Goal: Transaction & Acquisition: Purchase product/service

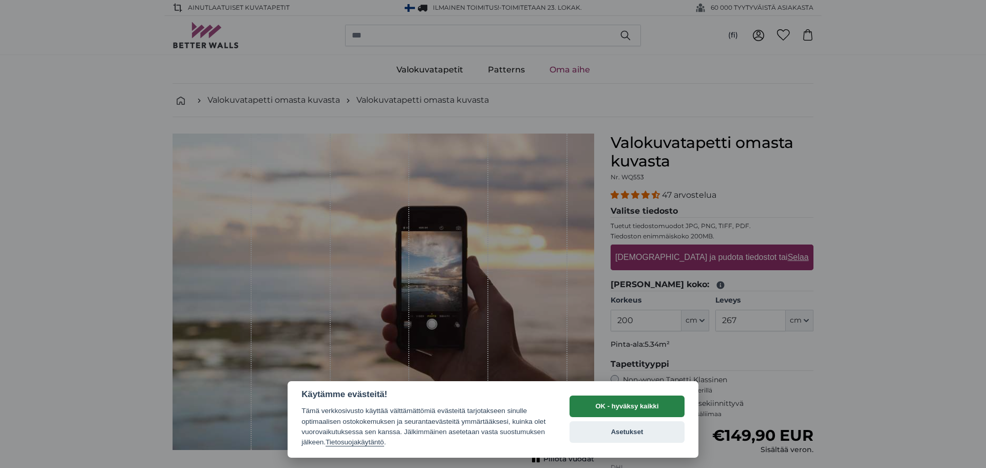
click at [655, 399] on button "OK - hyväksy kaikki" at bounding box center [627, 407] width 115 height 22
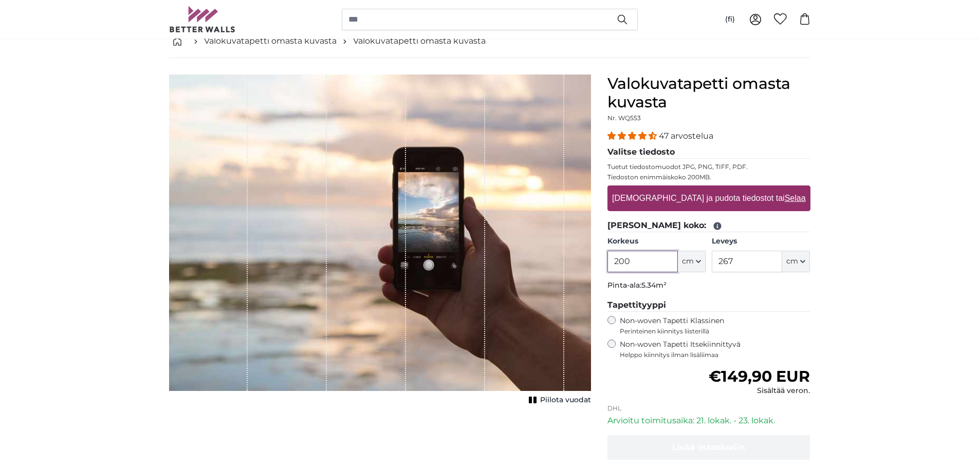
scroll to position [60, 0]
type input "2"
type input "230"
click at [751, 265] on input "267" at bounding box center [746, 261] width 70 height 22
type input "2"
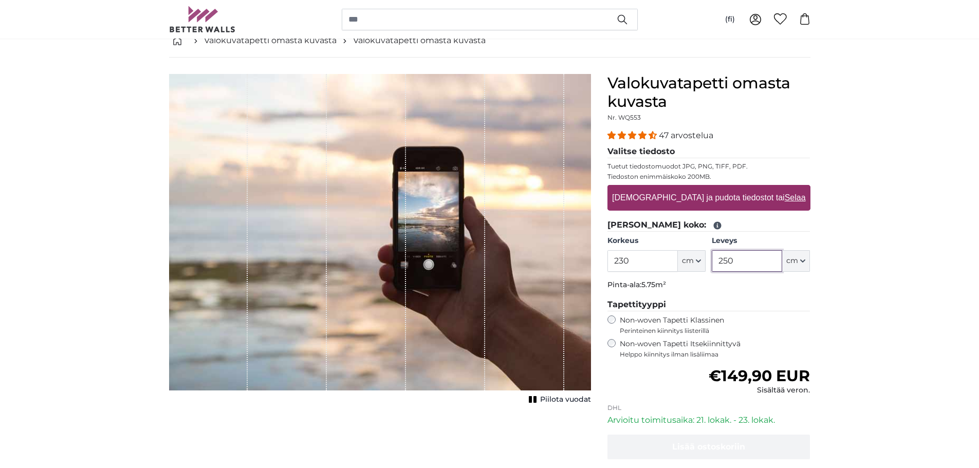
type input "250"
click at [713, 225] on icon at bounding box center [717, 226] width 8 height 8
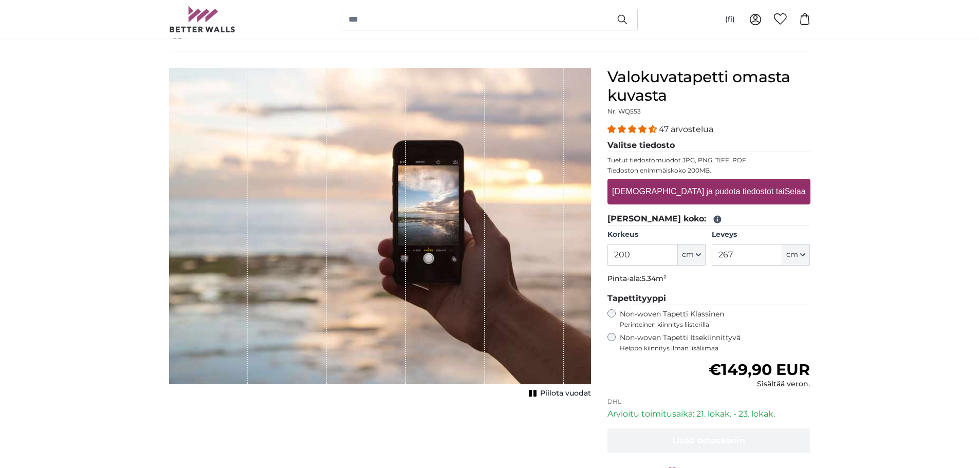
scroll to position [66, 0]
click at [645, 255] on input "200" at bounding box center [642, 254] width 70 height 22
type input "2"
type input "255"
click at [741, 253] on input "267" at bounding box center [746, 254] width 70 height 22
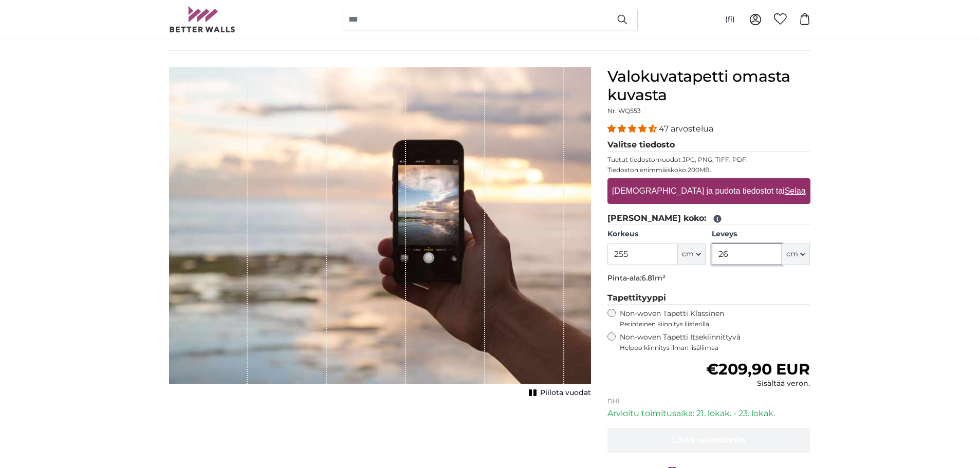
type input "2"
type input "235"
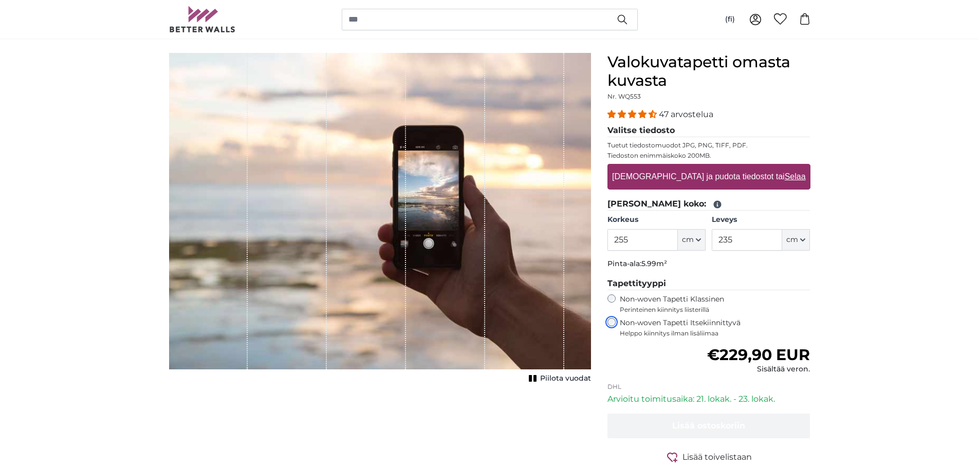
scroll to position [80, 0]
click at [695, 173] on label "Vedä ja pudota tiedostot tai Selaa" at bounding box center [708, 177] width 201 height 21
click at [695, 167] on input "Vedä ja pudota tiedostot tai Selaa" at bounding box center [708, 165] width 203 height 3
type input "**********"
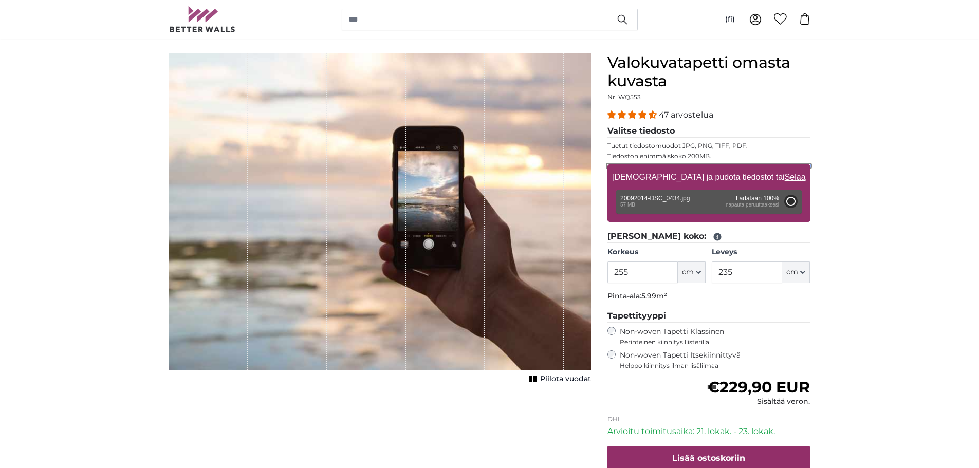
type input "200"
type input "302"
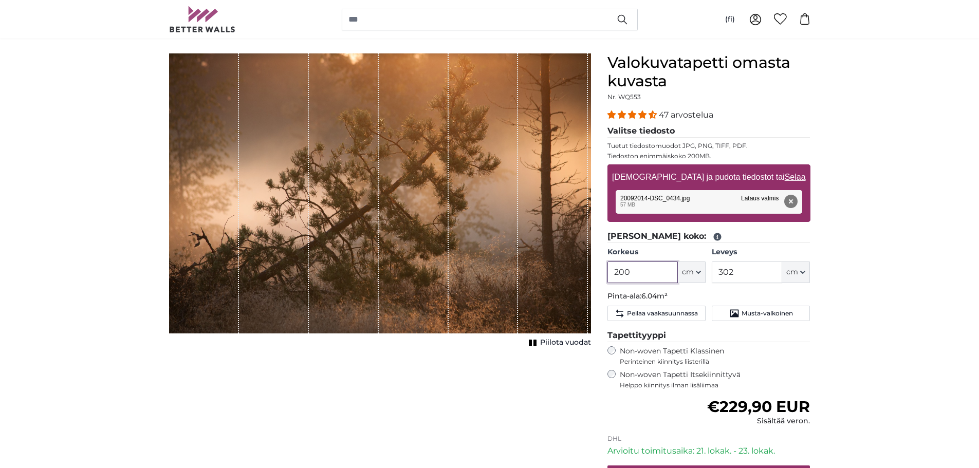
click at [643, 275] on input "200" at bounding box center [642, 272] width 70 height 22
type input "2"
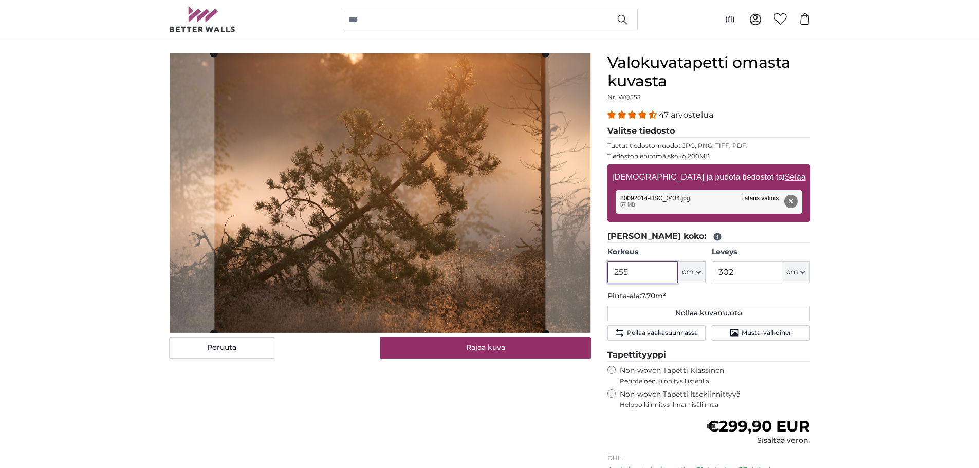
type input "255"
click at [737, 272] on input "302" at bounding box center [746, 272] width 70 height 22
type input "3"
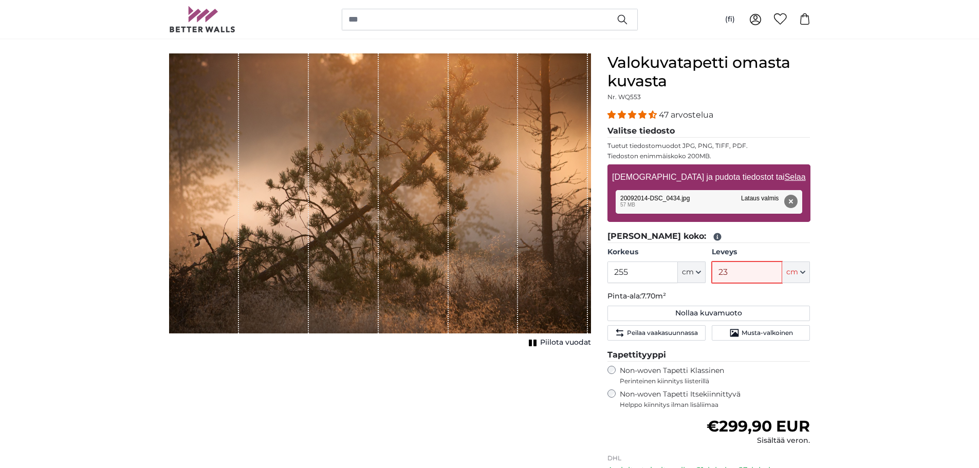
type input "235"
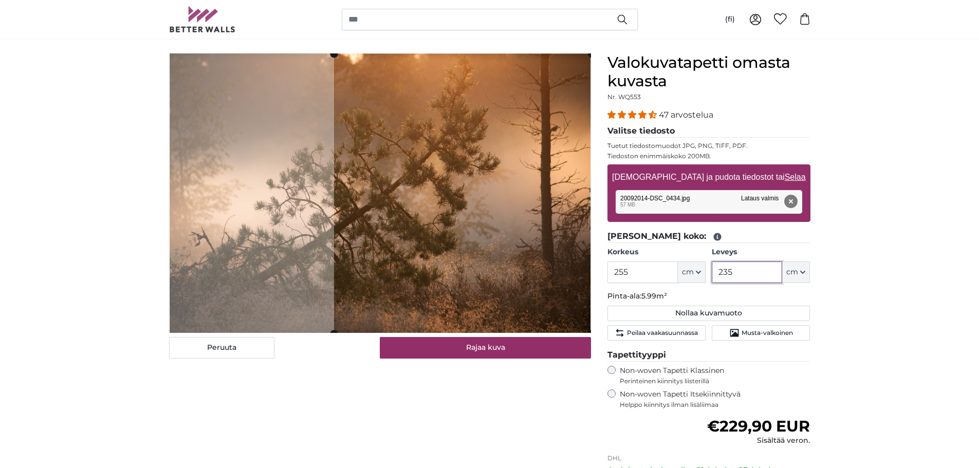
click at [533, 284] on cropper-handle at bounding box center [461, 193] width 257 height 279
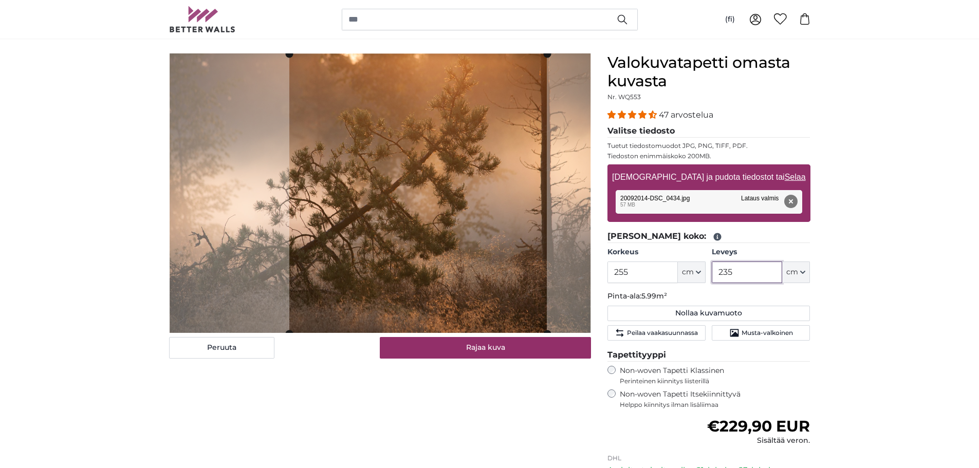
click at [488, 283] on cropper-handle at bounding box center [417, 193] width 257 height 279
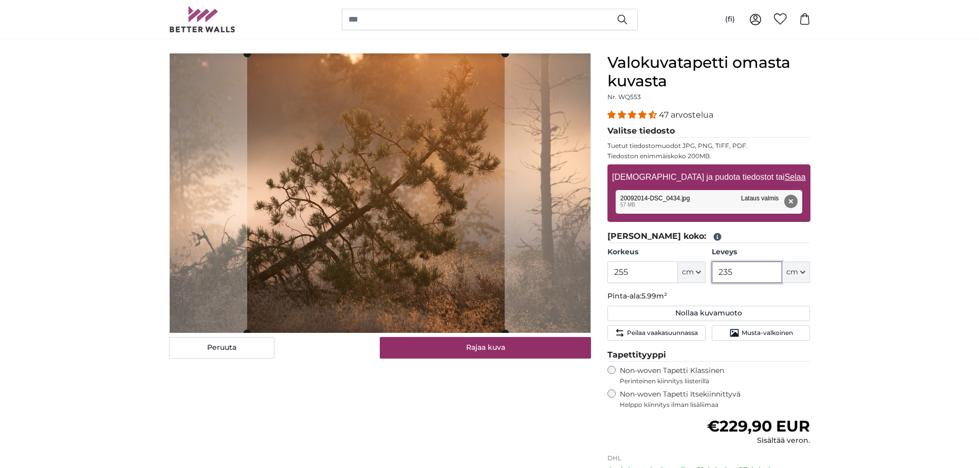
click at [429, 267] on cropper-handle at bounding box center [375, 192] width 257 height 279
type input "235"
